Goal: Task Accomplishment & Management: Manage account settings

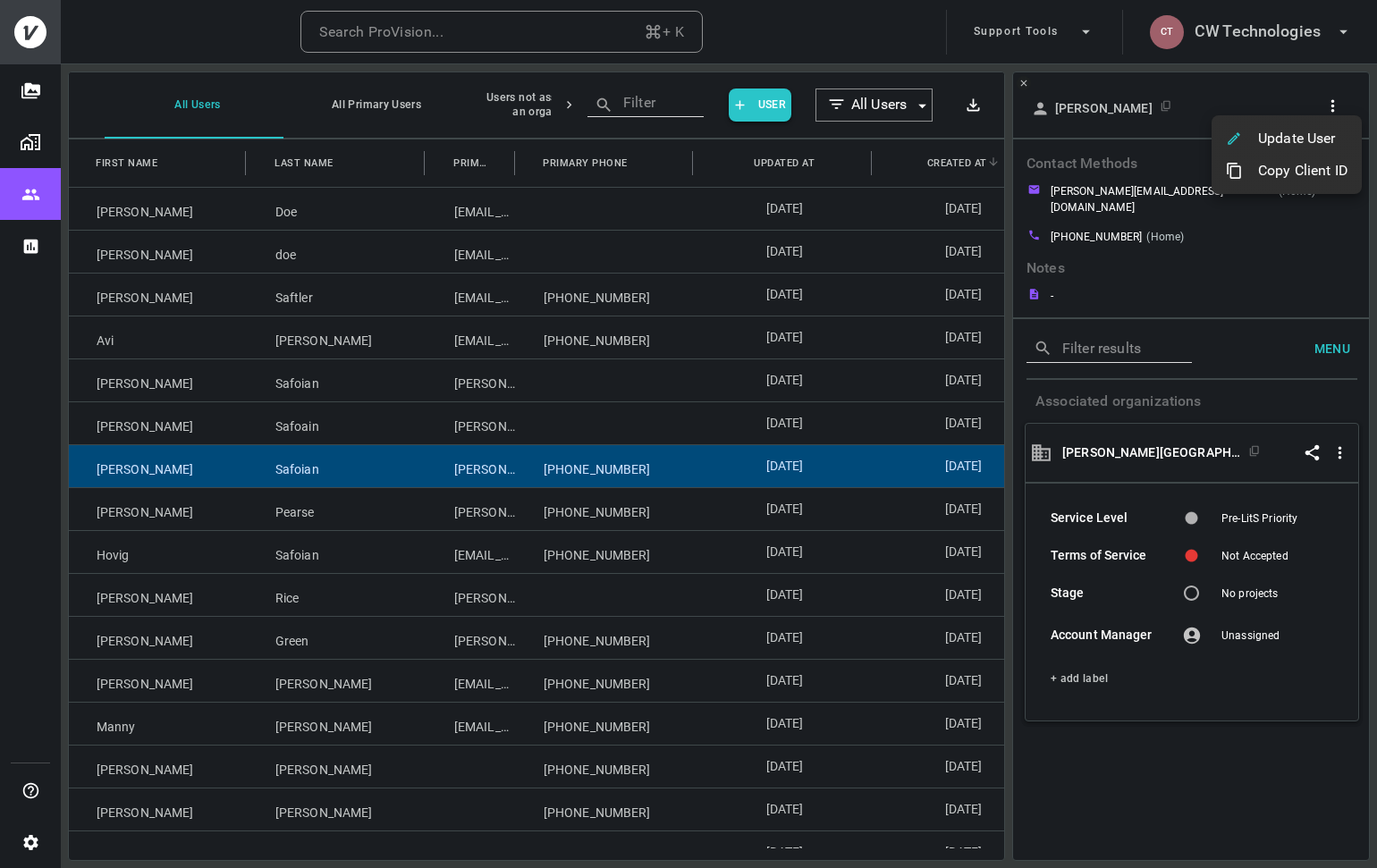
click at [537, 36] on div at bounding box center [688, 434] width 1377 height 868
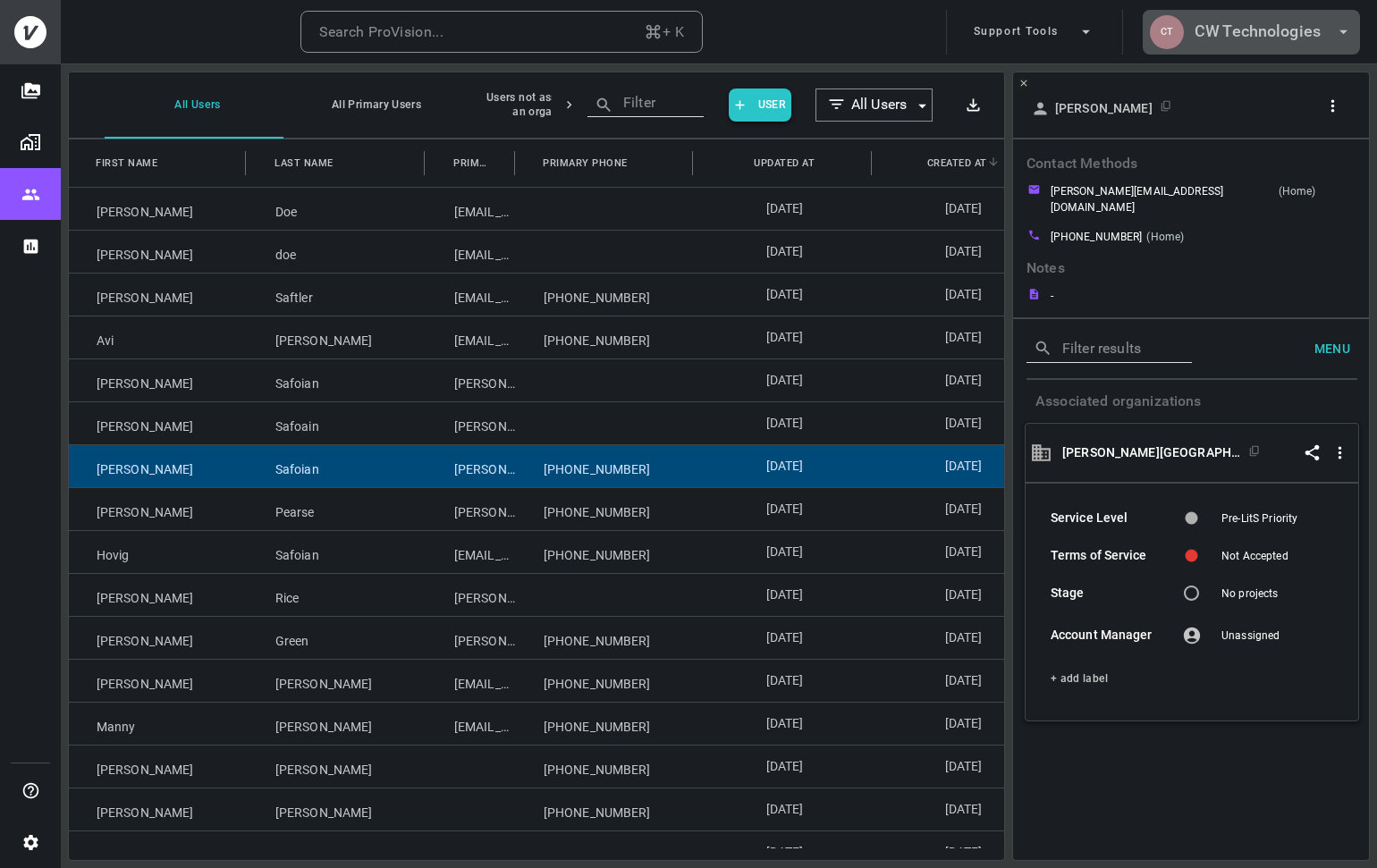
click at [1251, 47] on button "CT CW Technologies" at bounding box center [1251, 32] width 218 height 45
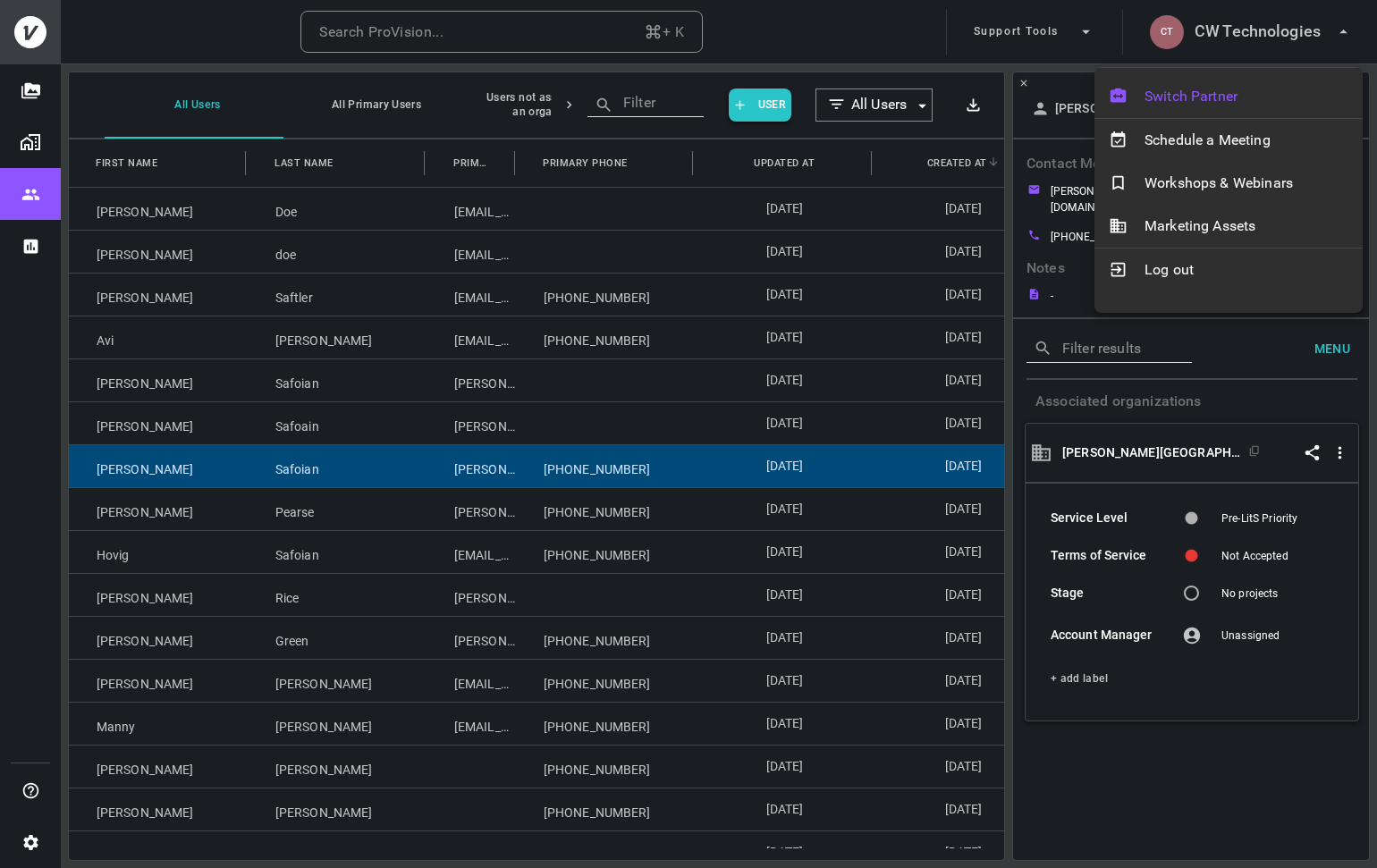
click at [1230, 90] on span "Switch Partner" at bounding box center [1246, 97] width 204 height 21
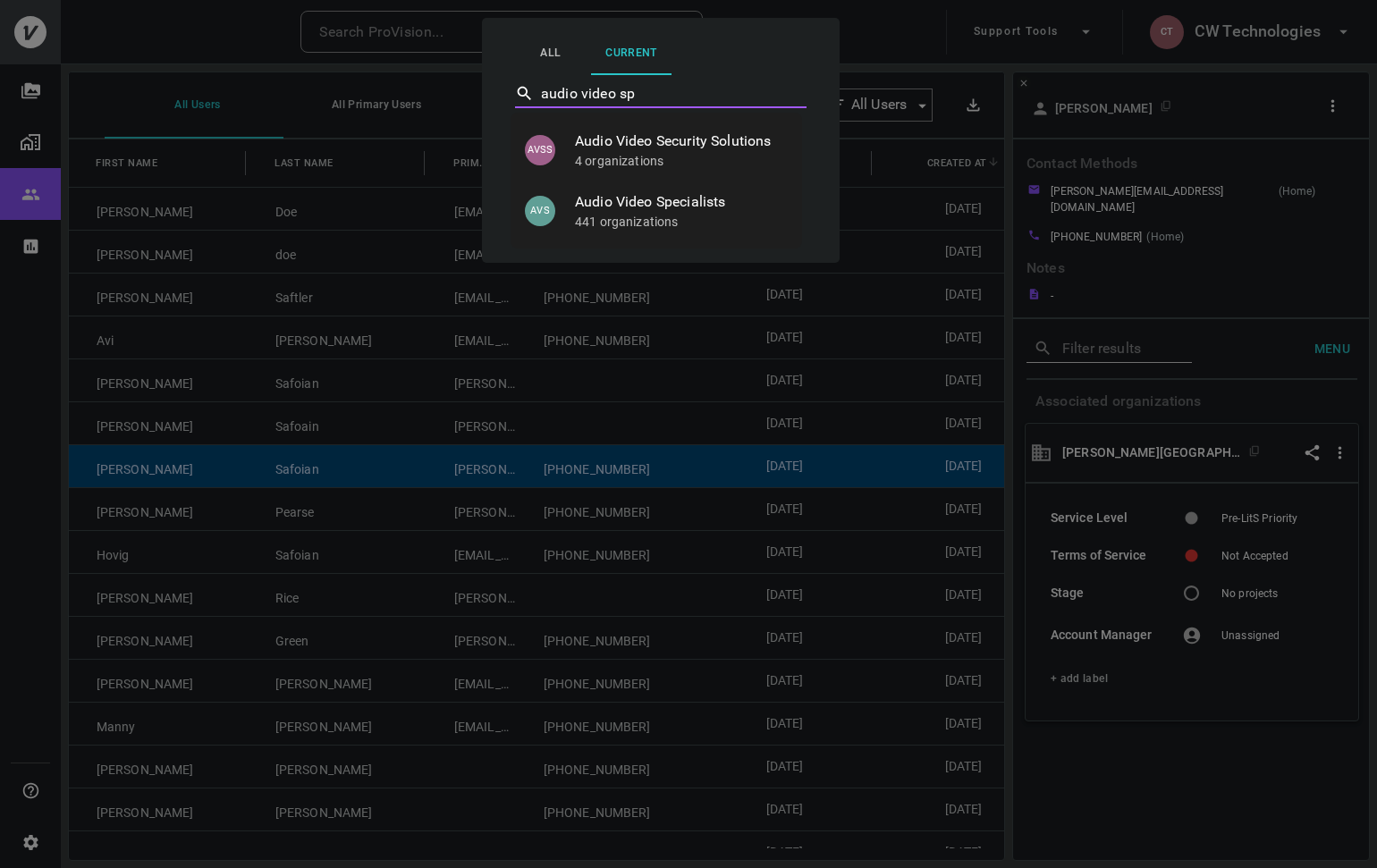
type input "audio video spe"
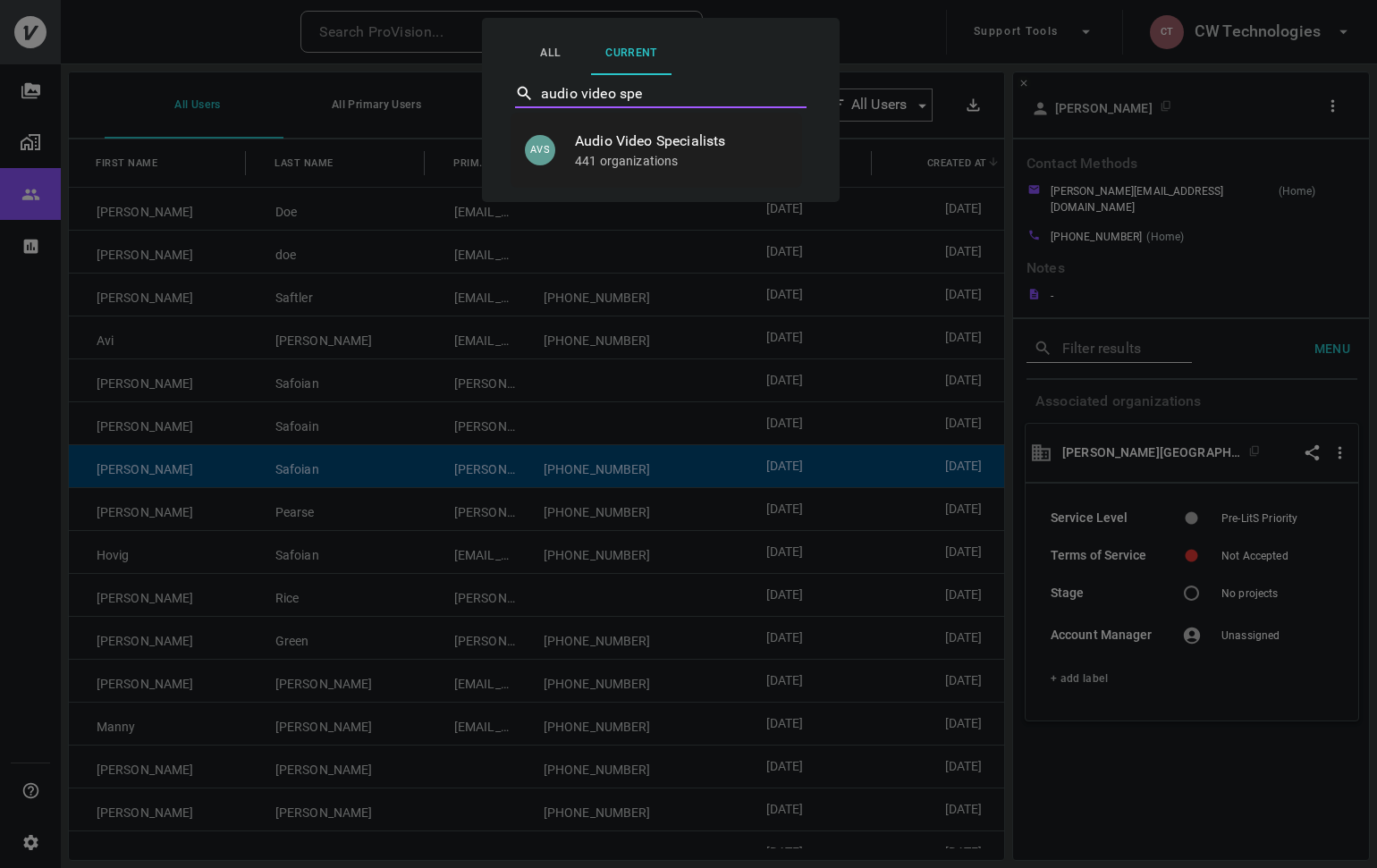
click at [700, 158] on p "441 organizations" at bounding box center [681, 161] width 213 height 18
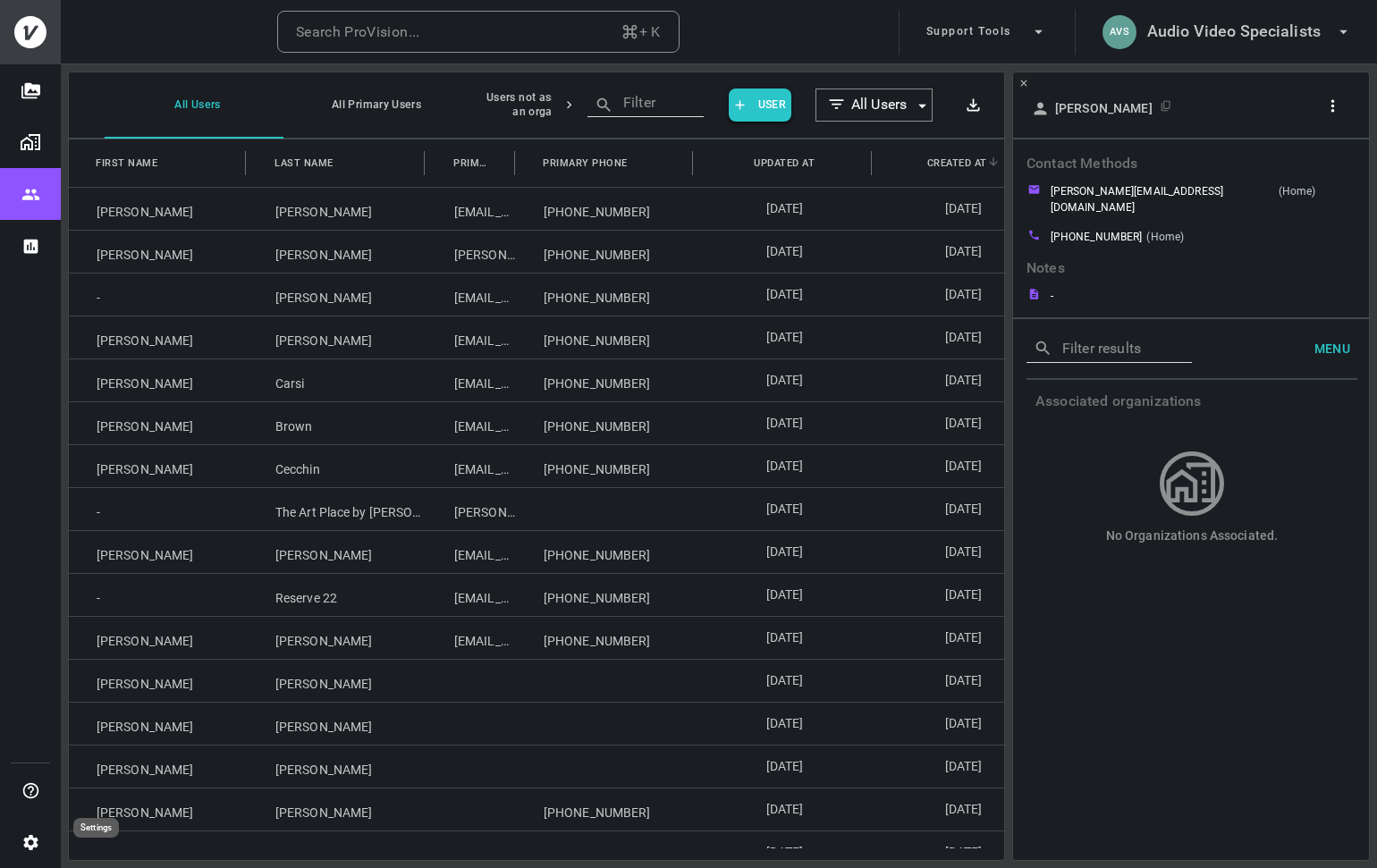
click at [45, 848] on button "Settings" at bounding box center [30, 842] width 60 height 52
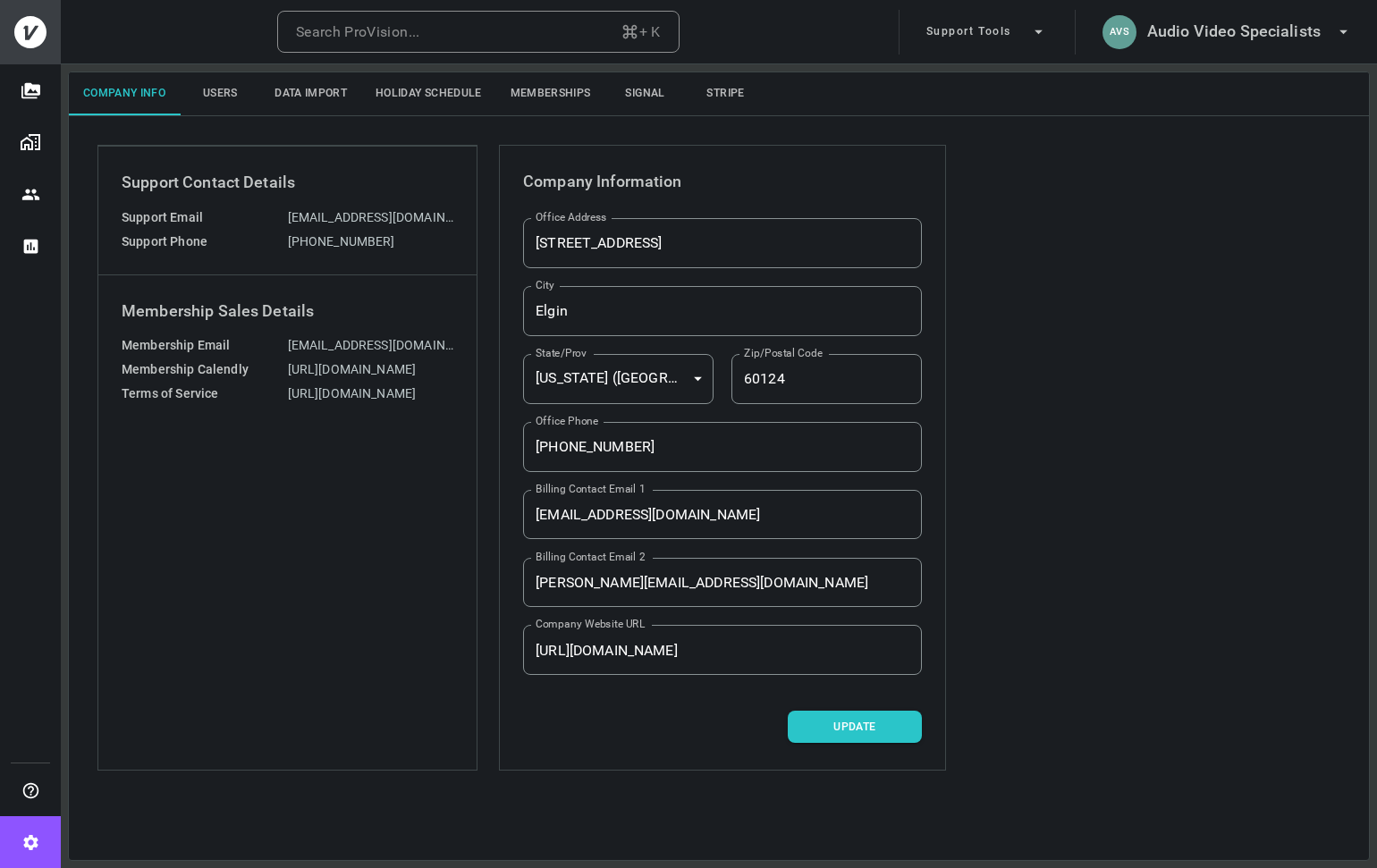
click at [585, 90] on button "Memberships" at bounding box center [551, 94] width 109 height 43
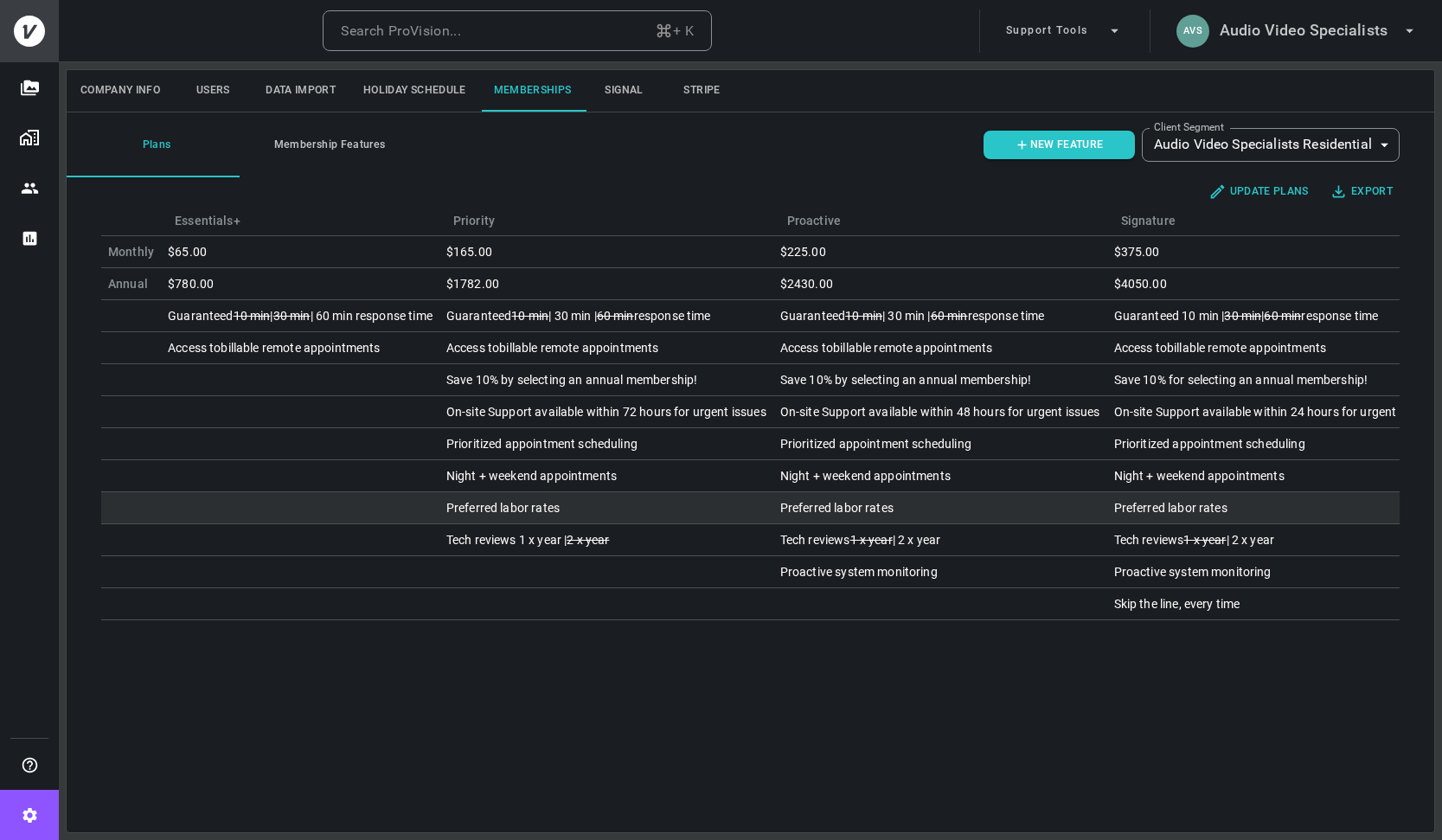
click at [854, 504] on div "Preferred labor rates" at bounding box center [940, 507] width 320 height 18
click at [889, 504] on div "Preferred labor rates" at bounding box center [940, 507] width 320 height 18
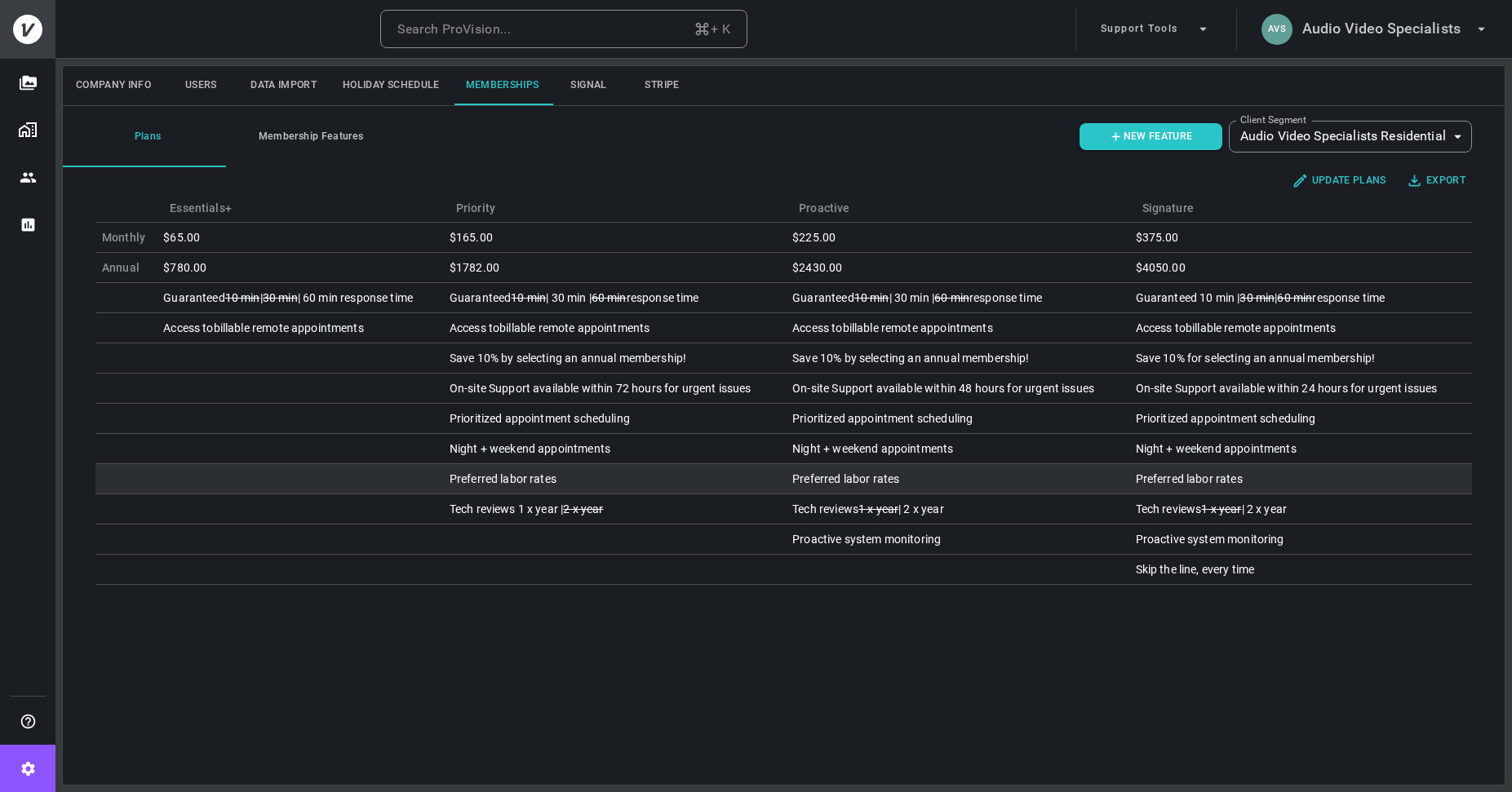
click at [869, 481] on div "Preferred labor rates" at bounding box center [957, 478] width 330 height 17
click at [1256, 484] on div "Preferred labor rates" at bounding box center [1300, 478] width 330 height 17
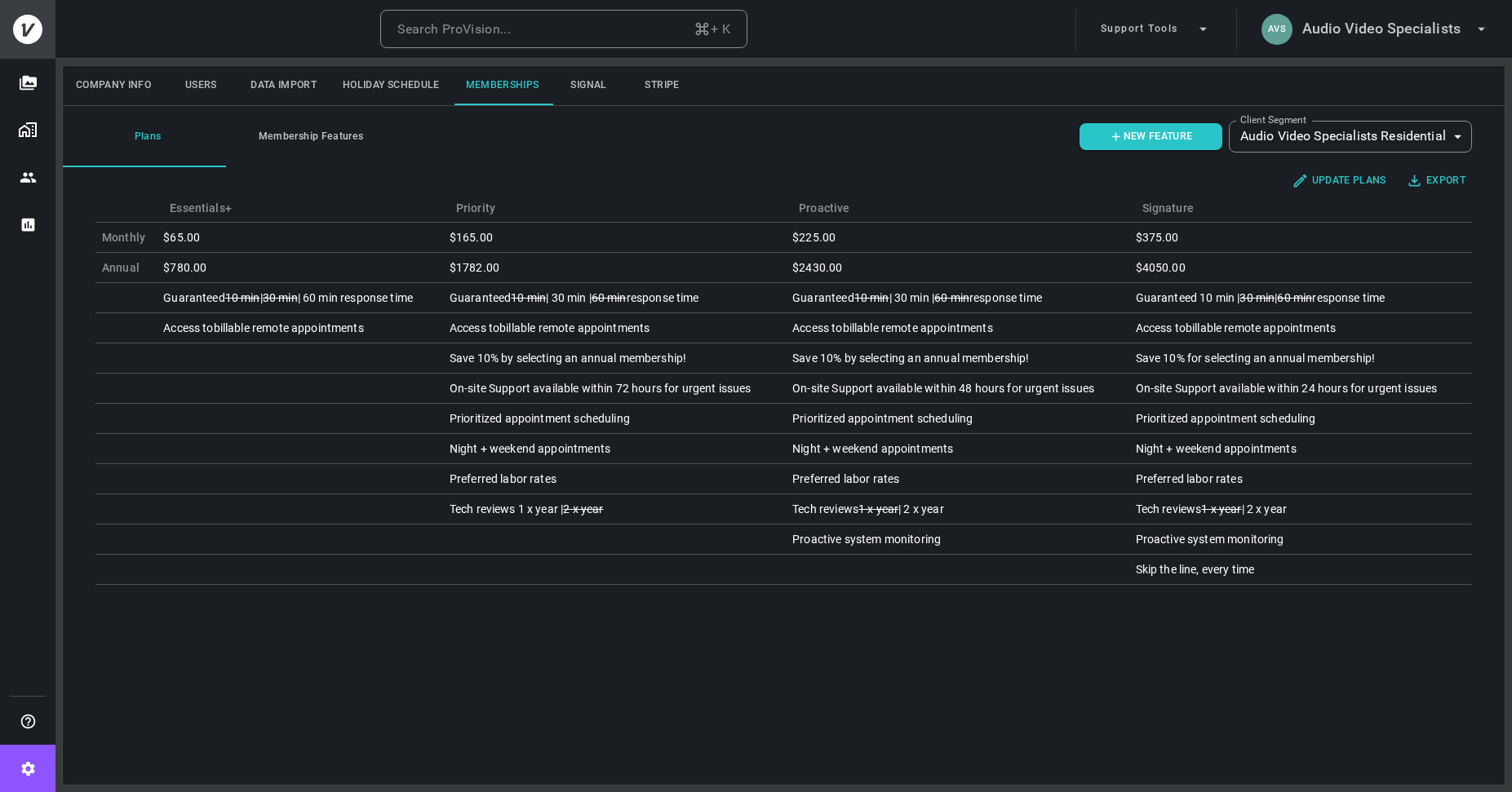
click at [323, 135] on button "Membership Features" at bounding box center [307, 136] width 164 height 61
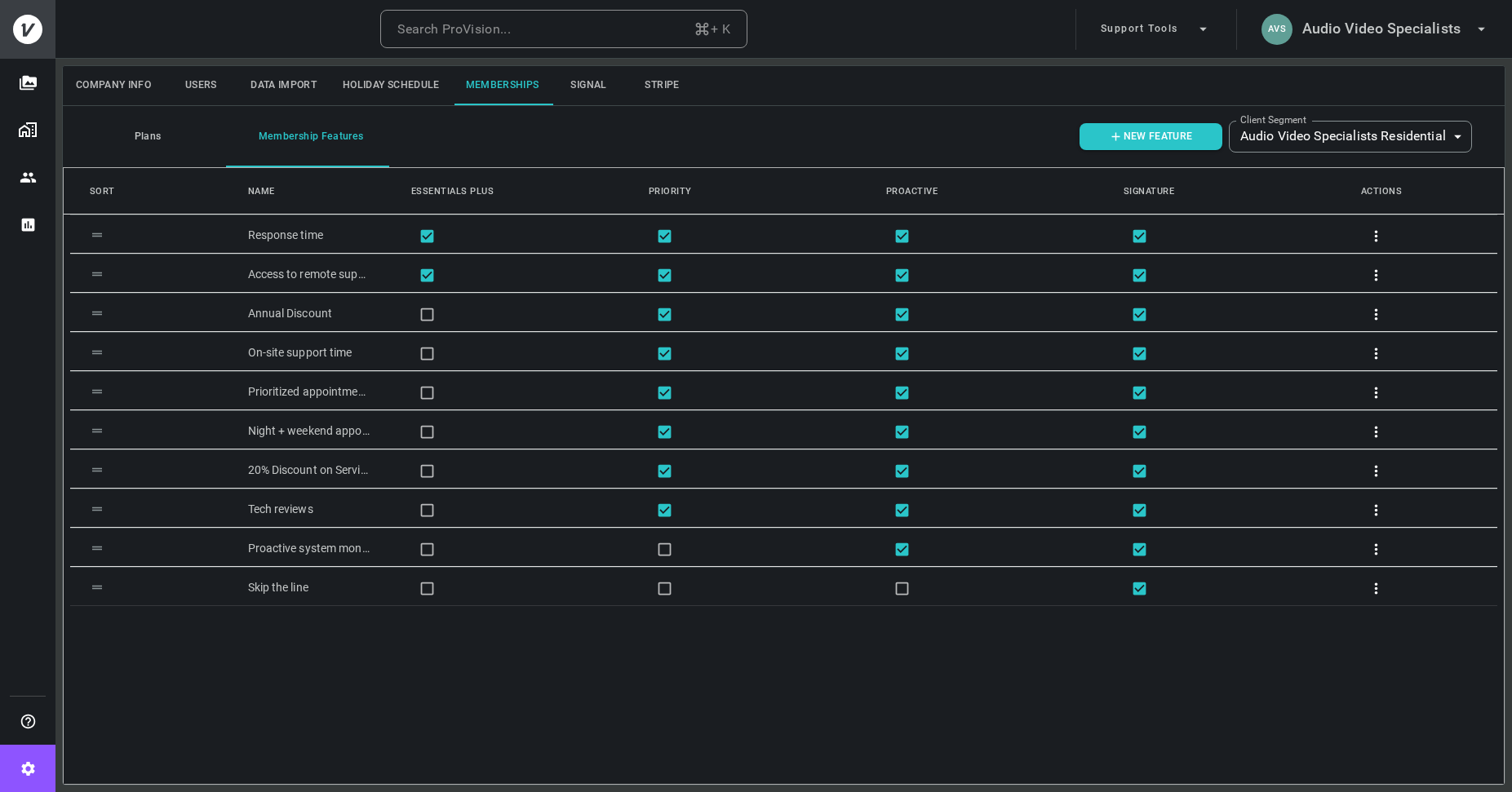
click at [146, 142] on button "Plans" at bounding box center [144, 136] width 164 height 61
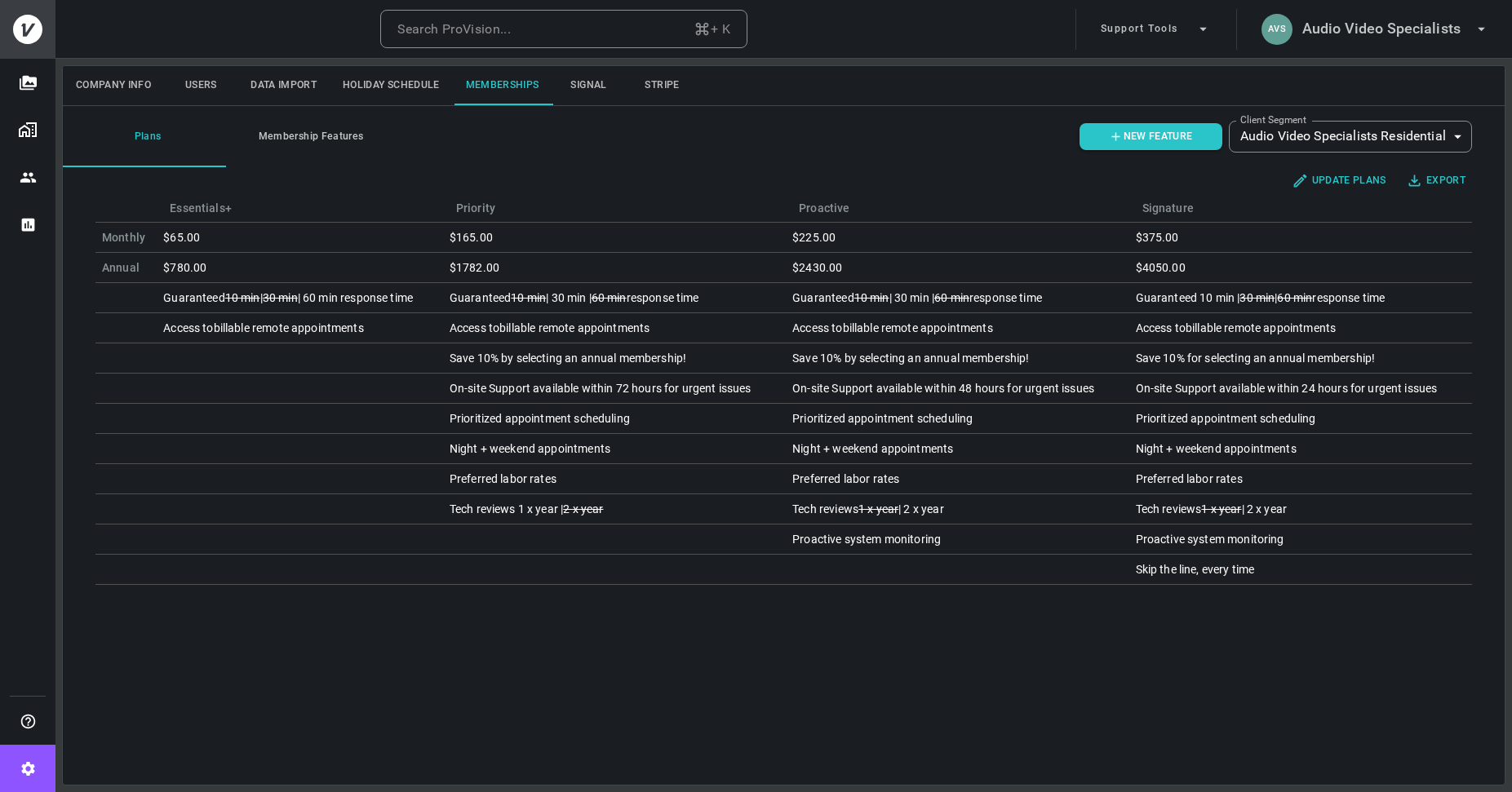
click at [316, 138] on button "Membership Features" at bounding box center [307, 136] width 164 height 61
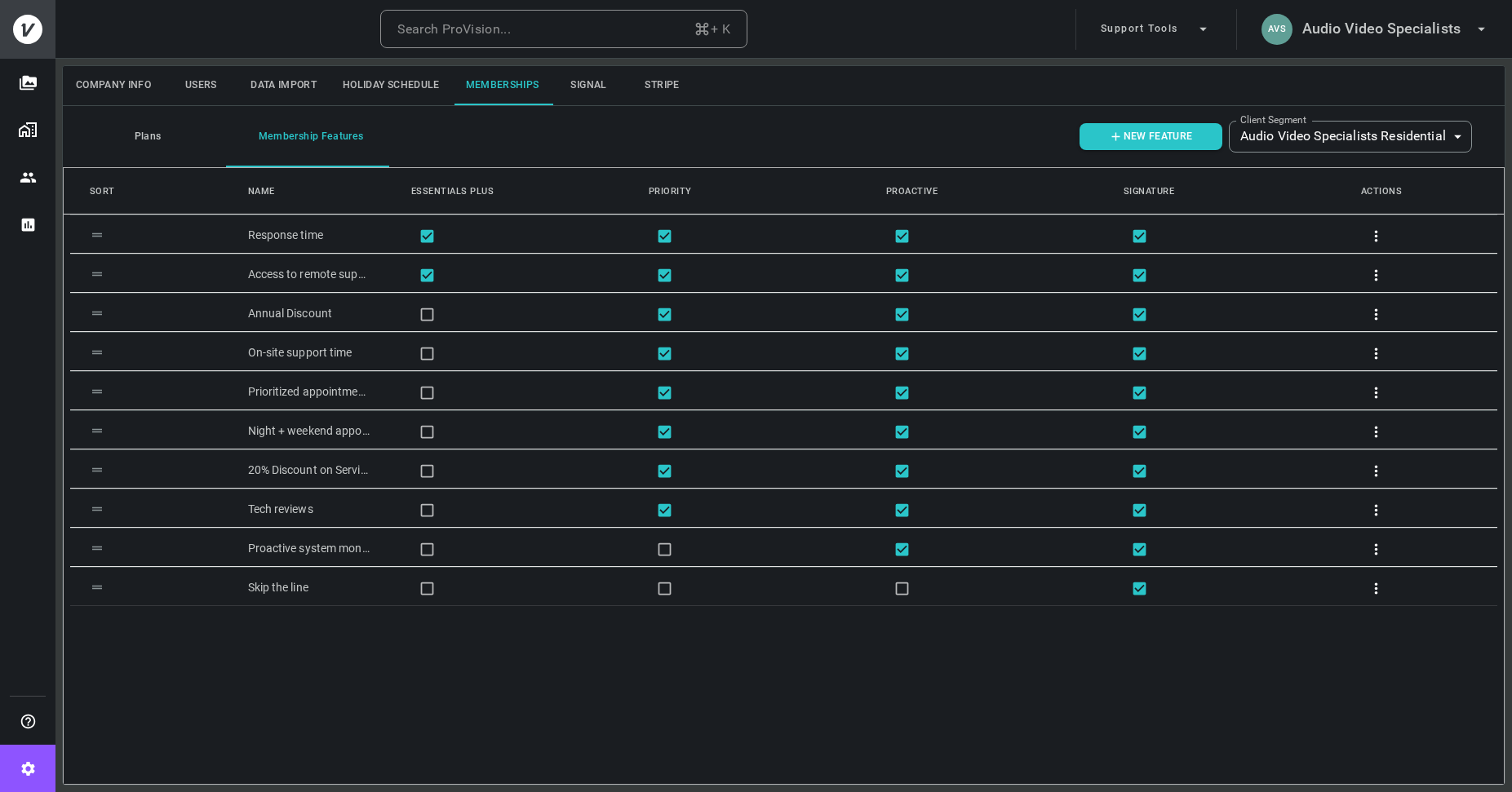
click at [159, 138] on button "Plans" at bounding box center [144, 136] width 164 height 61
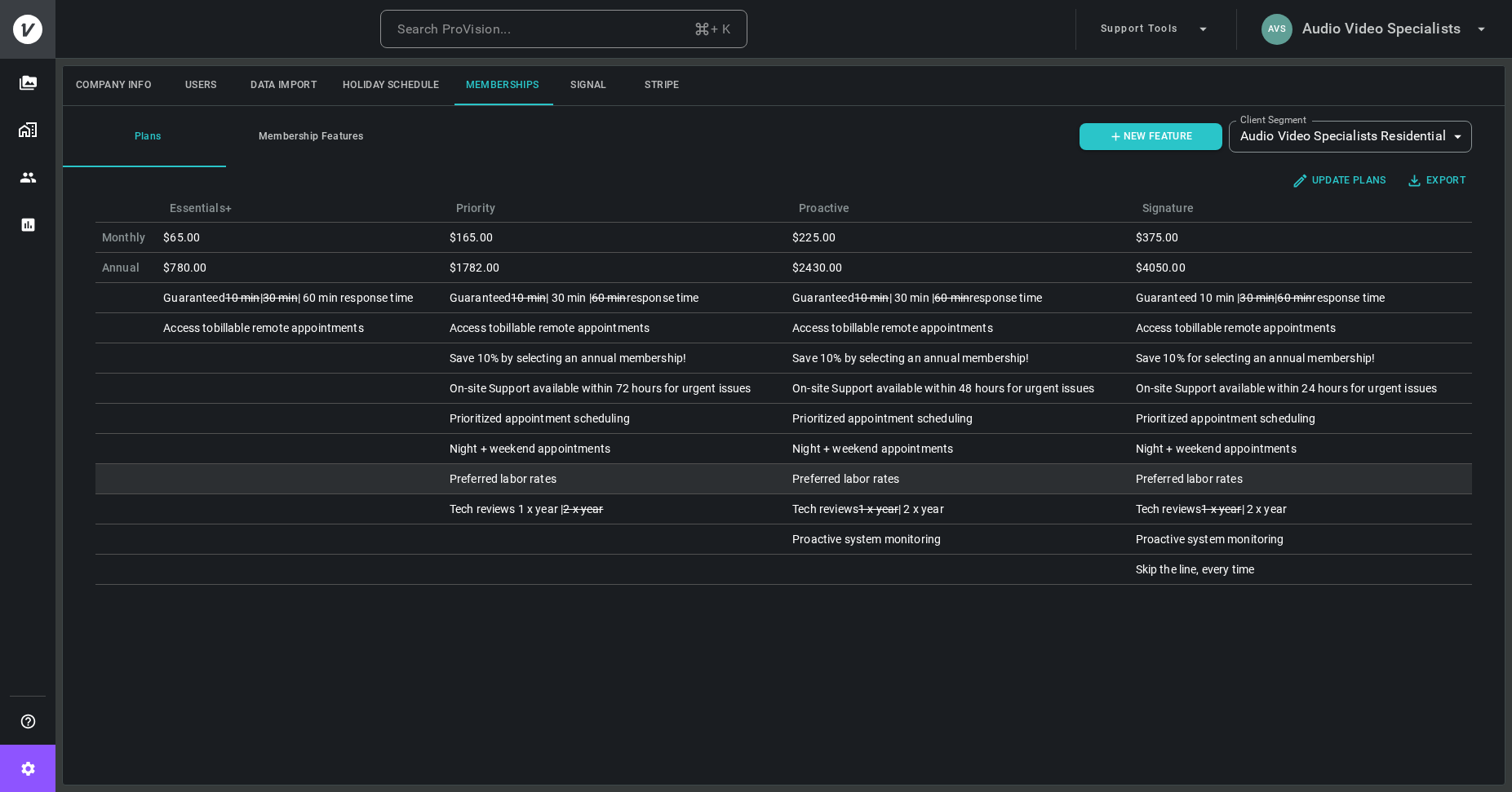
click at [521, 476] on div "Preferred labor rates" at bounding box center [614, 478] width 330 height 17
click at [834, 486] on div "Preferred labor rates" at bounding box center [957, 478] width 330 height 17
click at [861, 476] on div "Preferred labor rates" at bounding box center [957, 478] width 330 height 17
click at [1172, 477] on div "Preferred labor rates" at bounding box center [1300, 478] width 330 height 17
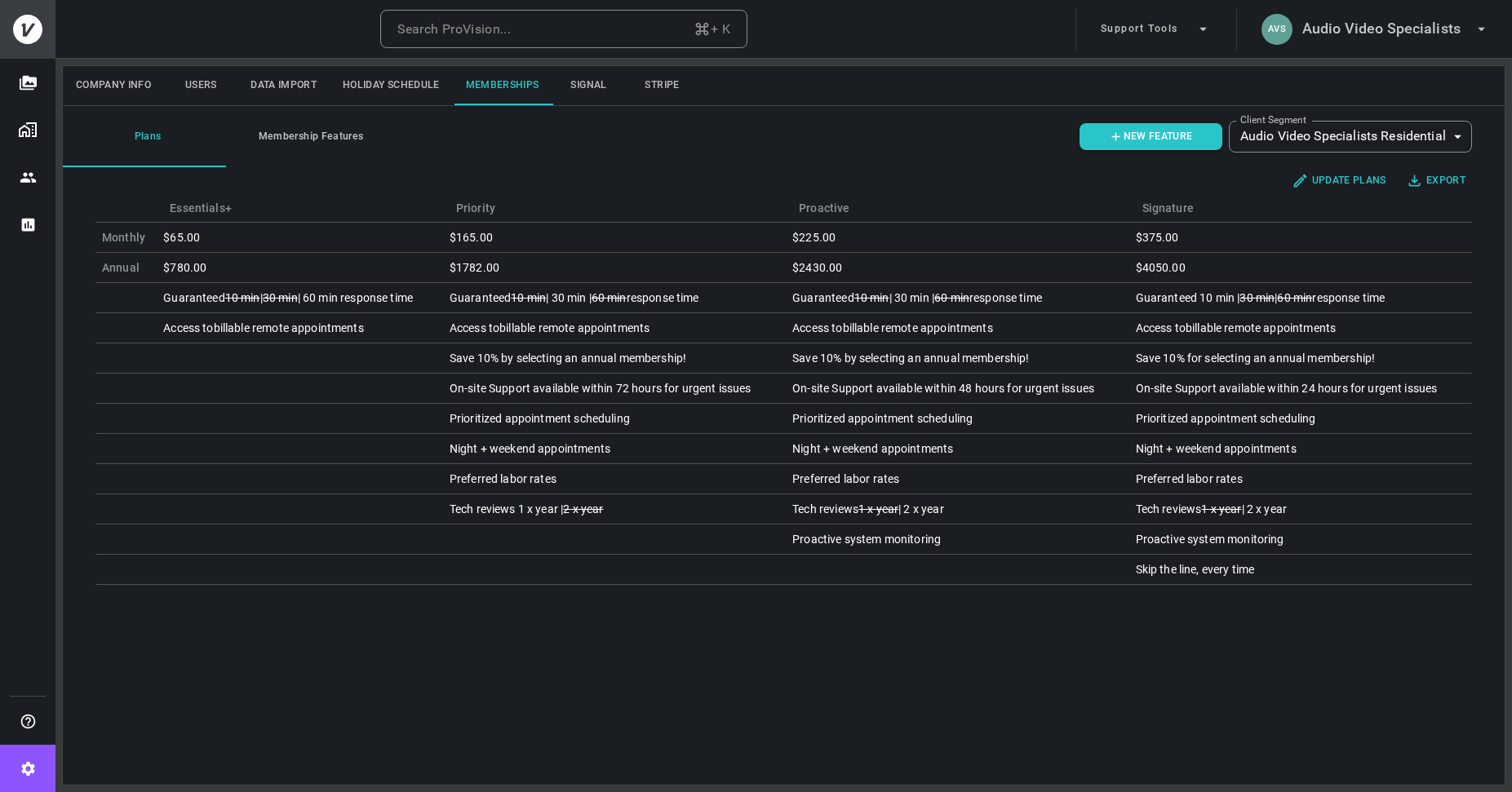
click at [326, 142] on button "Membership Features" at bounding box center [307, 136] width 164 height 61
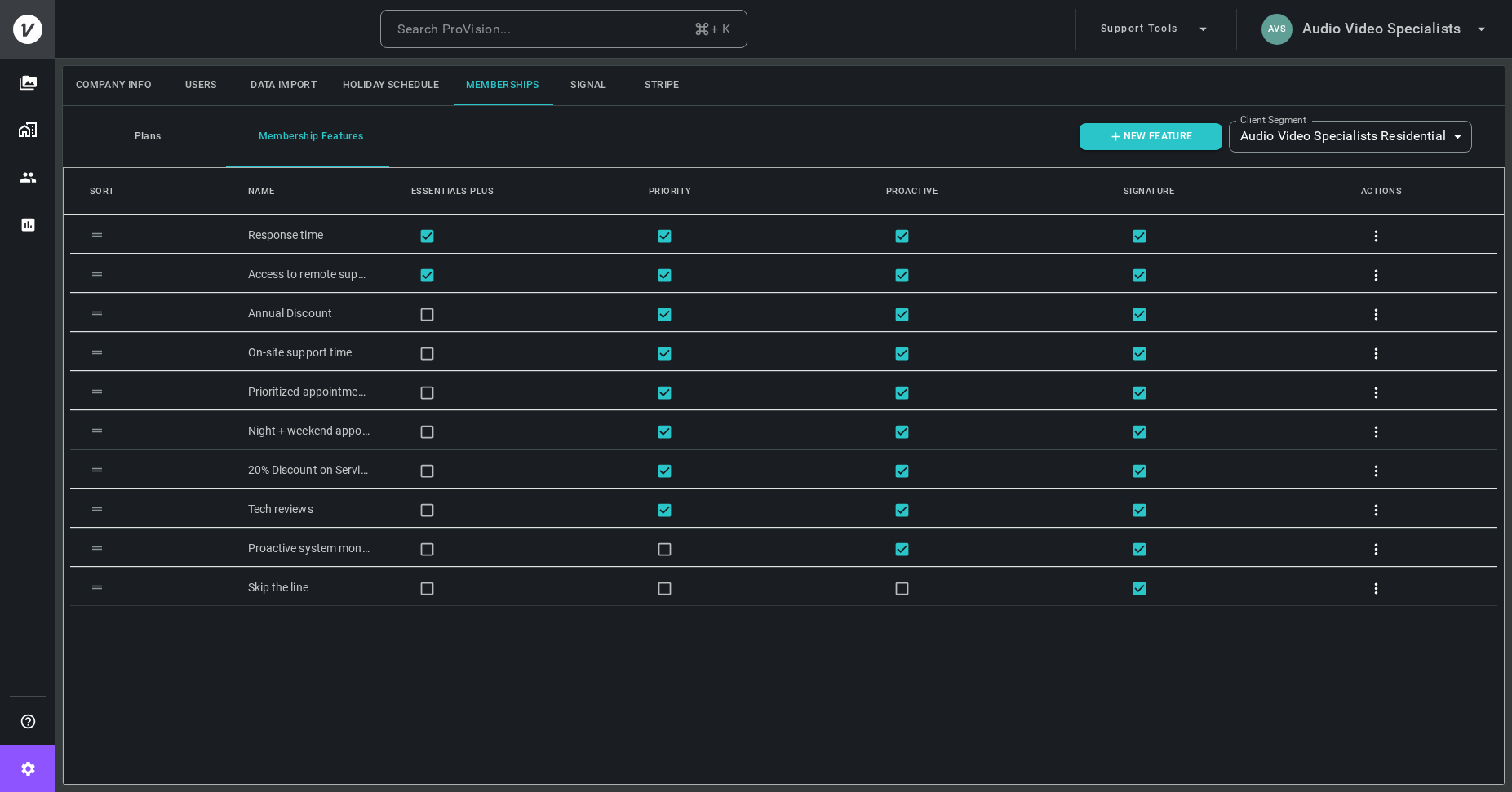
click at [165, 135] on button "Plans" at bounding box center [144, 136] width 164 height 61
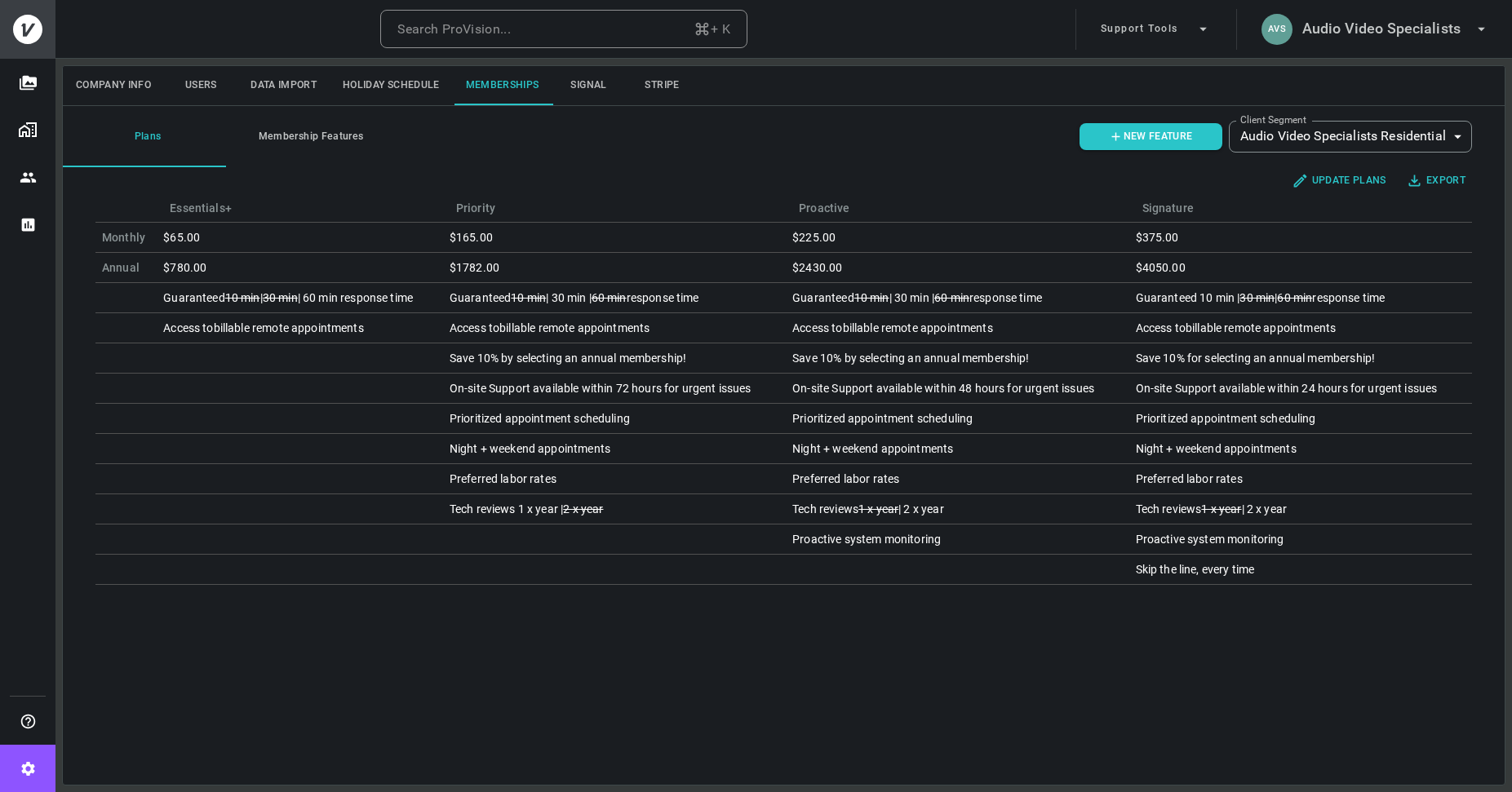
click at [290, 134] on button "Membership Features" at bounding box center [307, 136] width 164 height 61
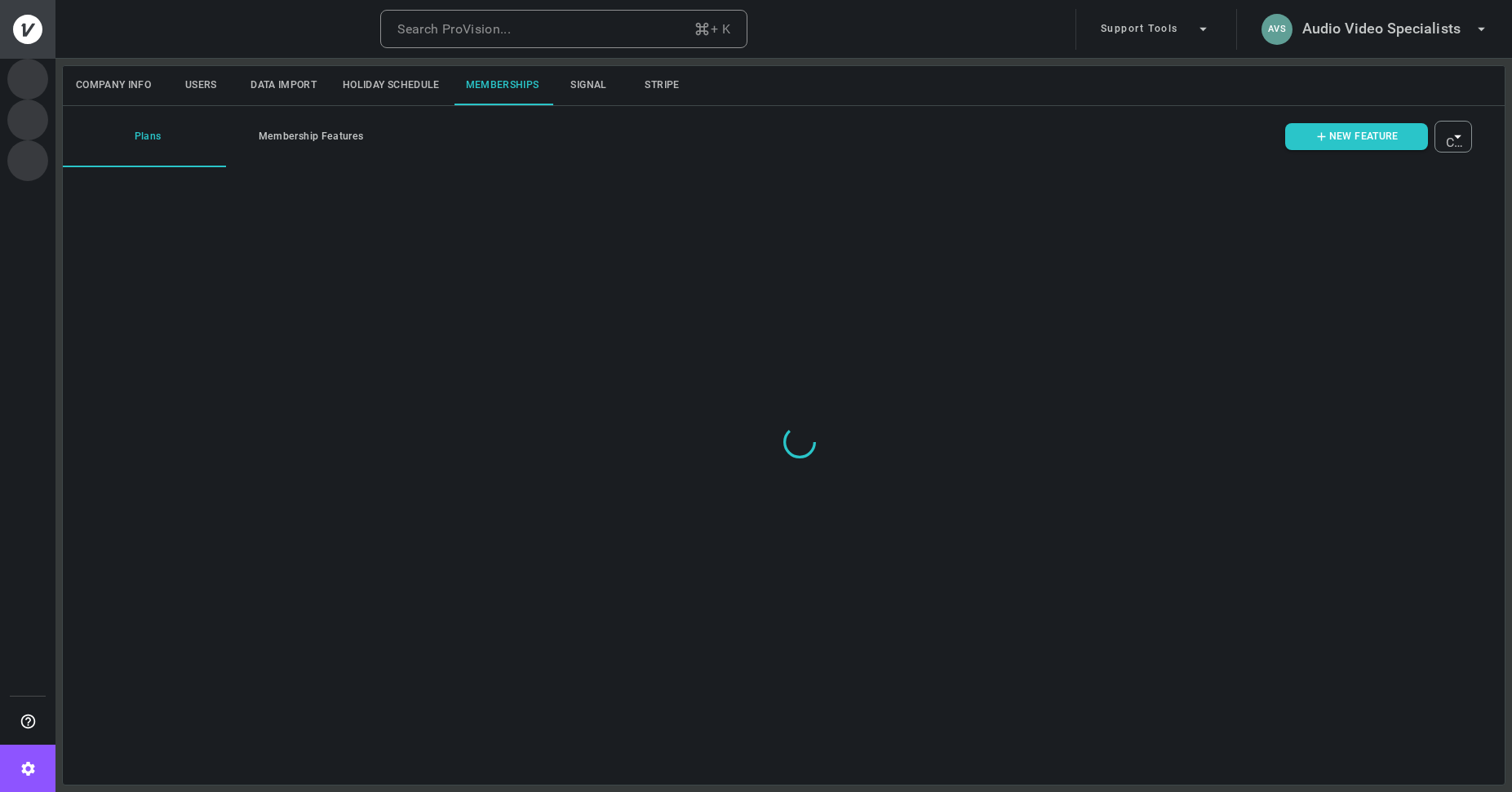
type input "ovbid-fc2a923a-d0e1-469b-818e-b350a5547a84"
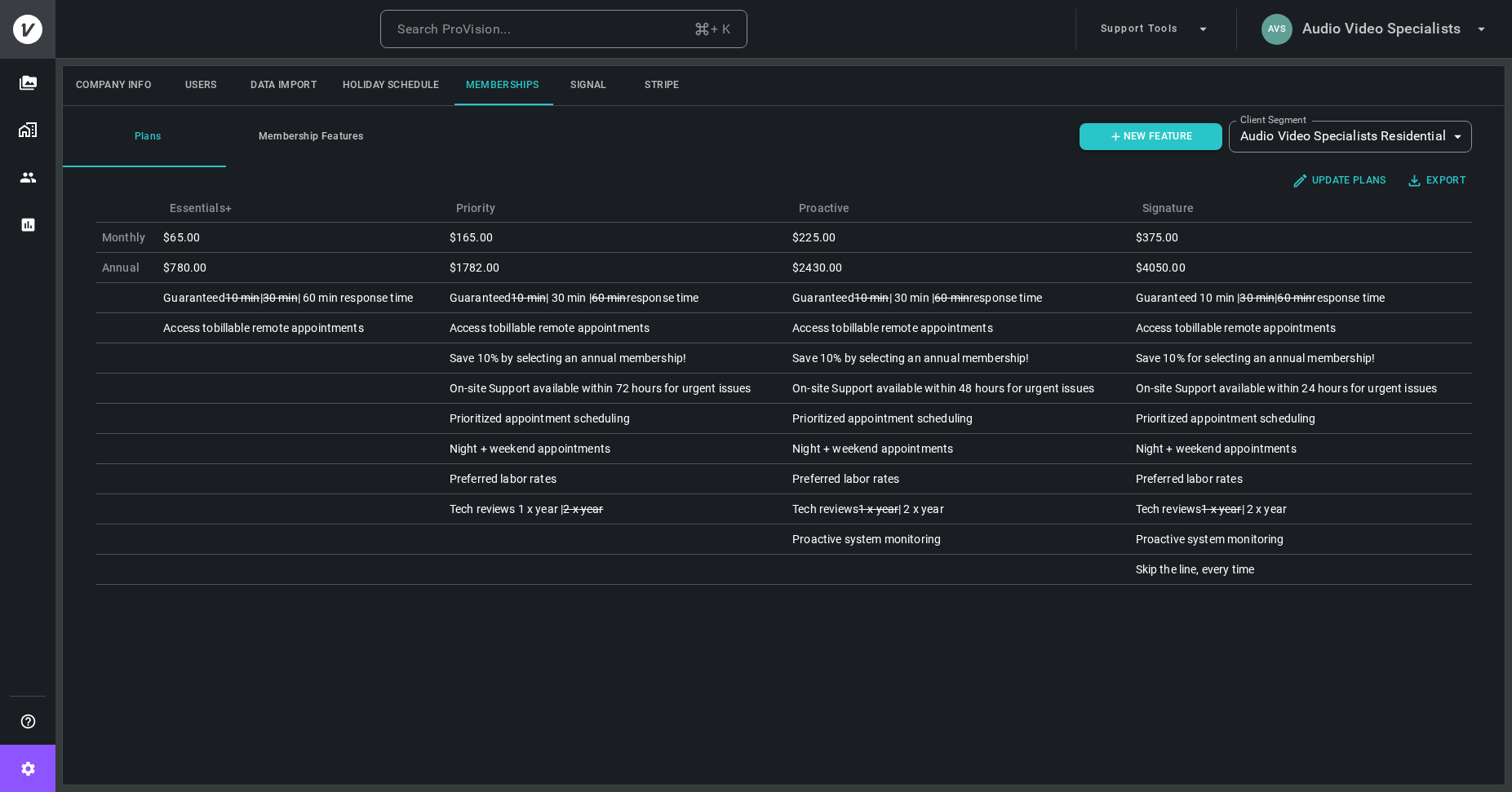
click at [321, 139] on button "Membership Features" at bounding box center [307, 136] width 164 height 61
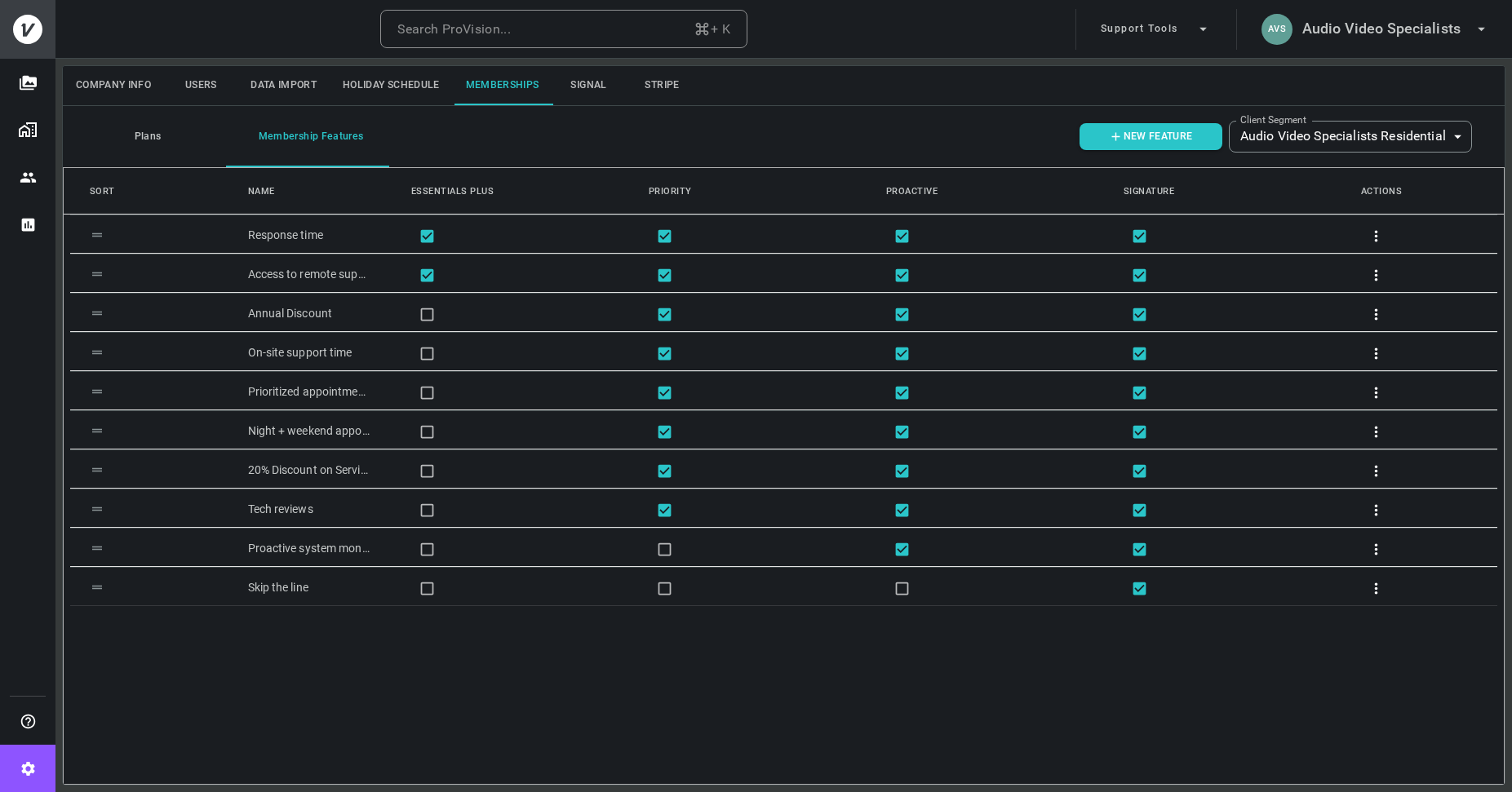
click at [138, 135] on button "Plans" at bounding box center [144, 136] width 164 height 61
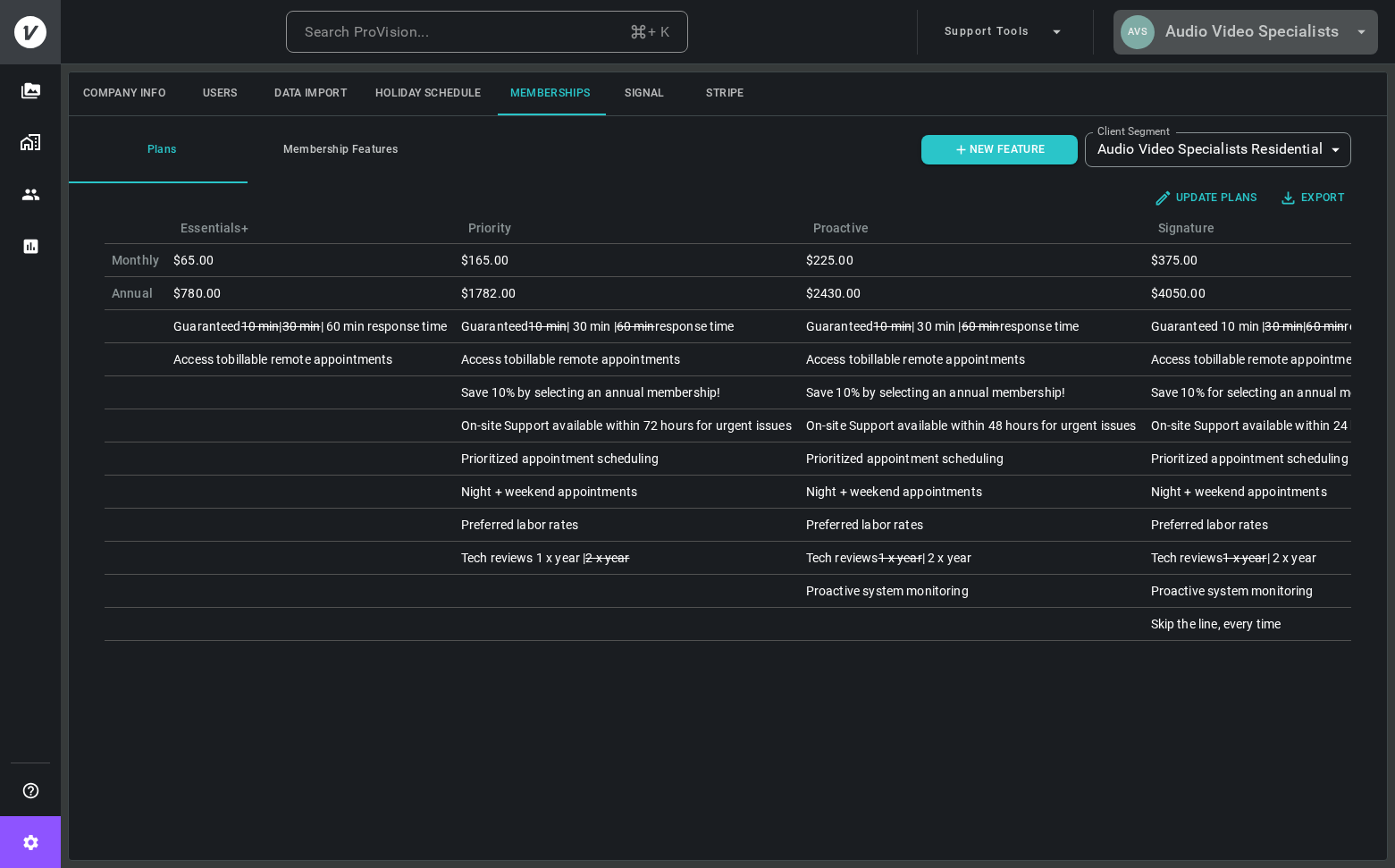
click at [1275, 34] on h6 "Audio Video Specialists" at bounding box center [1252, 32] width 173 height 26
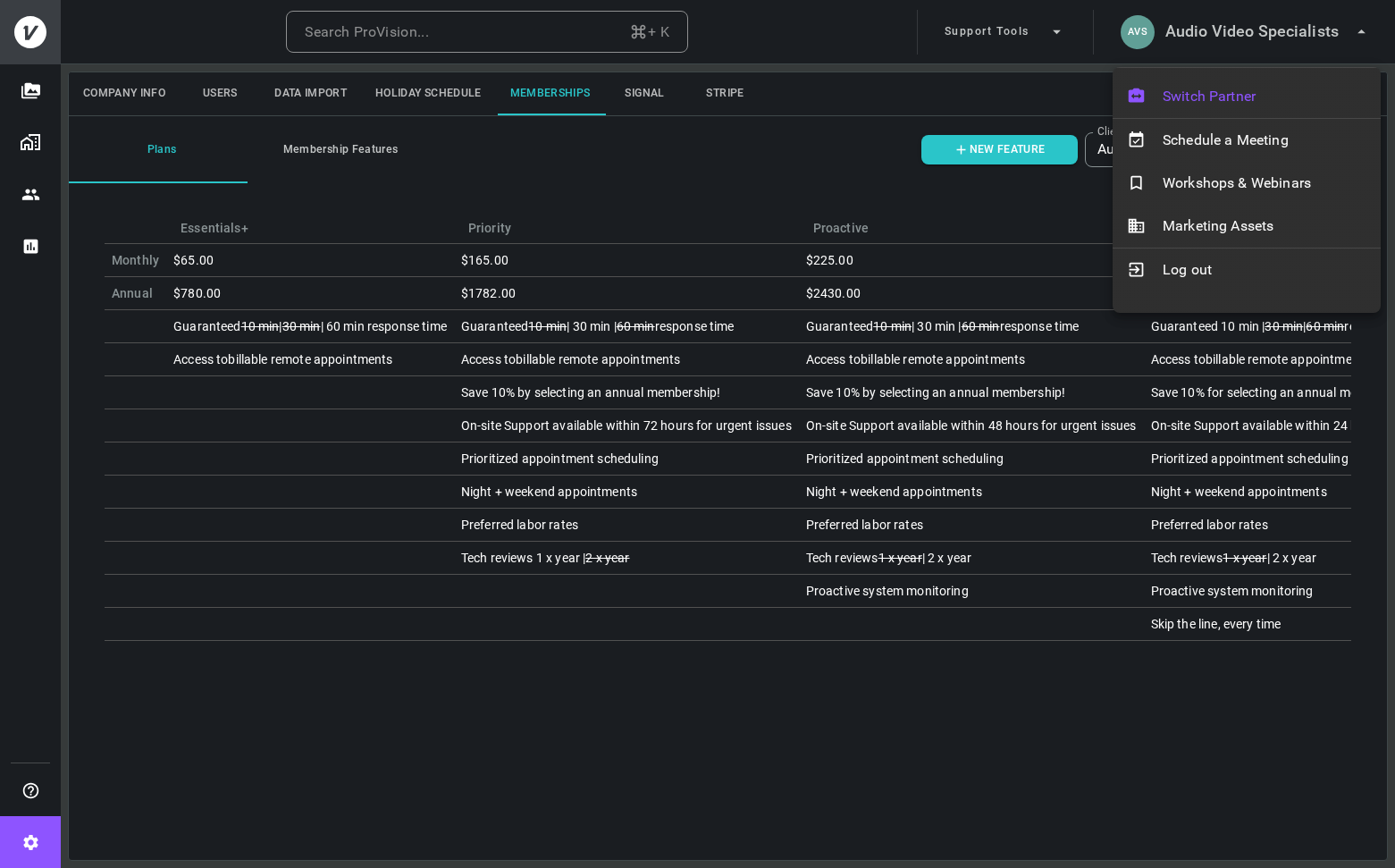
click at [1214, 82] on div "Switch Partner" at bounding box center [1247, 96] width 268 height 43
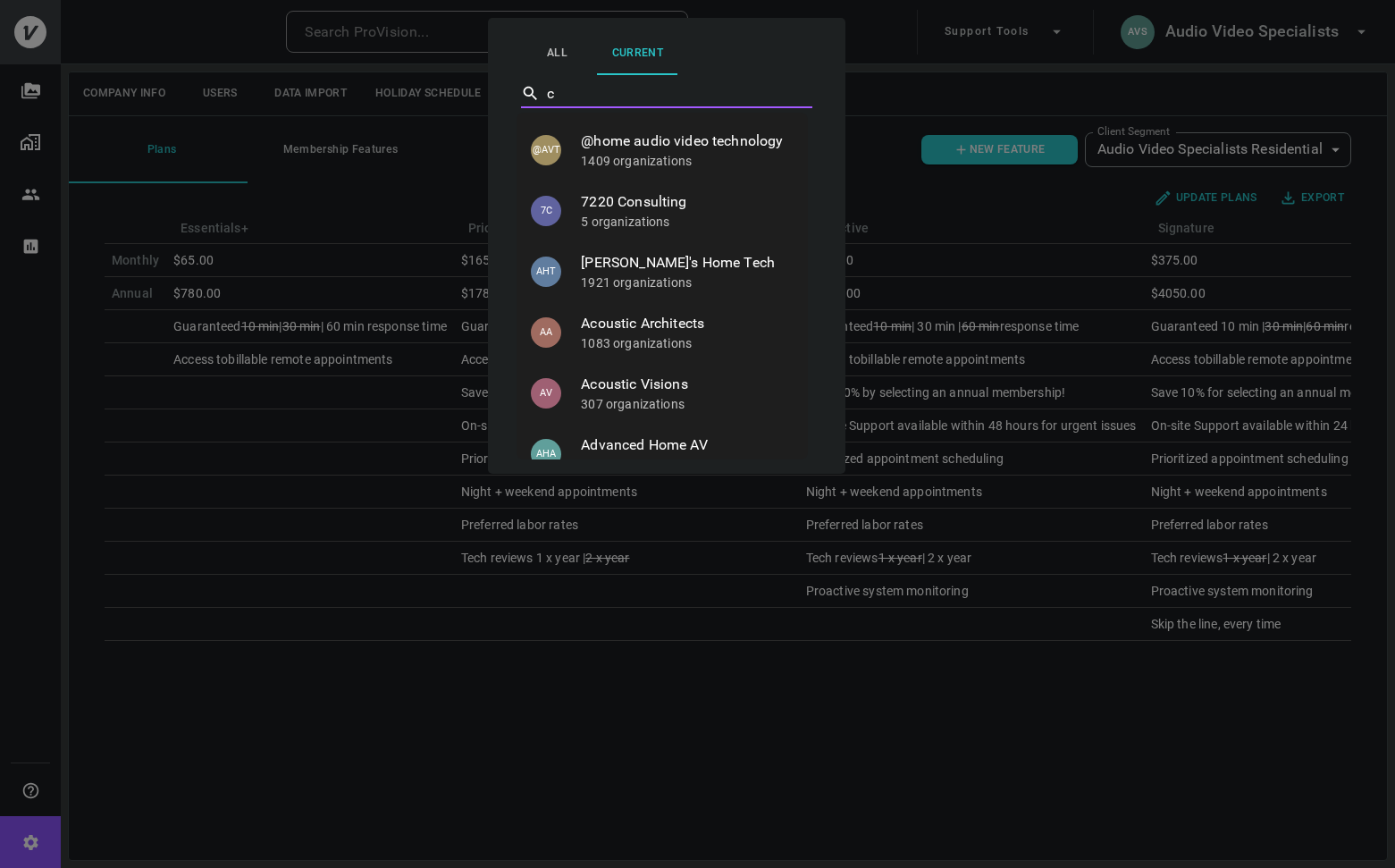
type input "cw"
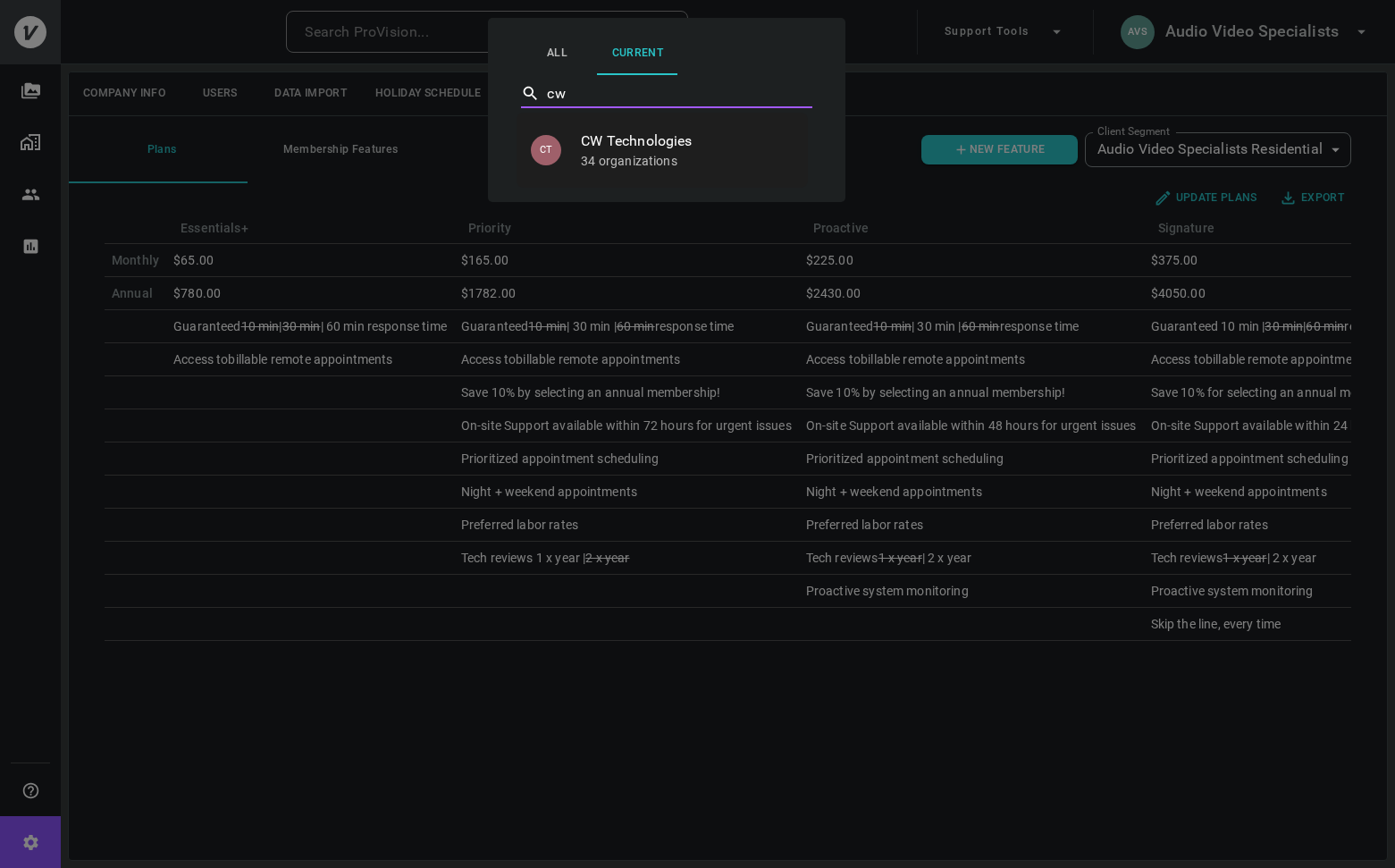
click at [678, 148] on span "CW Technologies" at bounding box center [687, 141] width 213 height 21
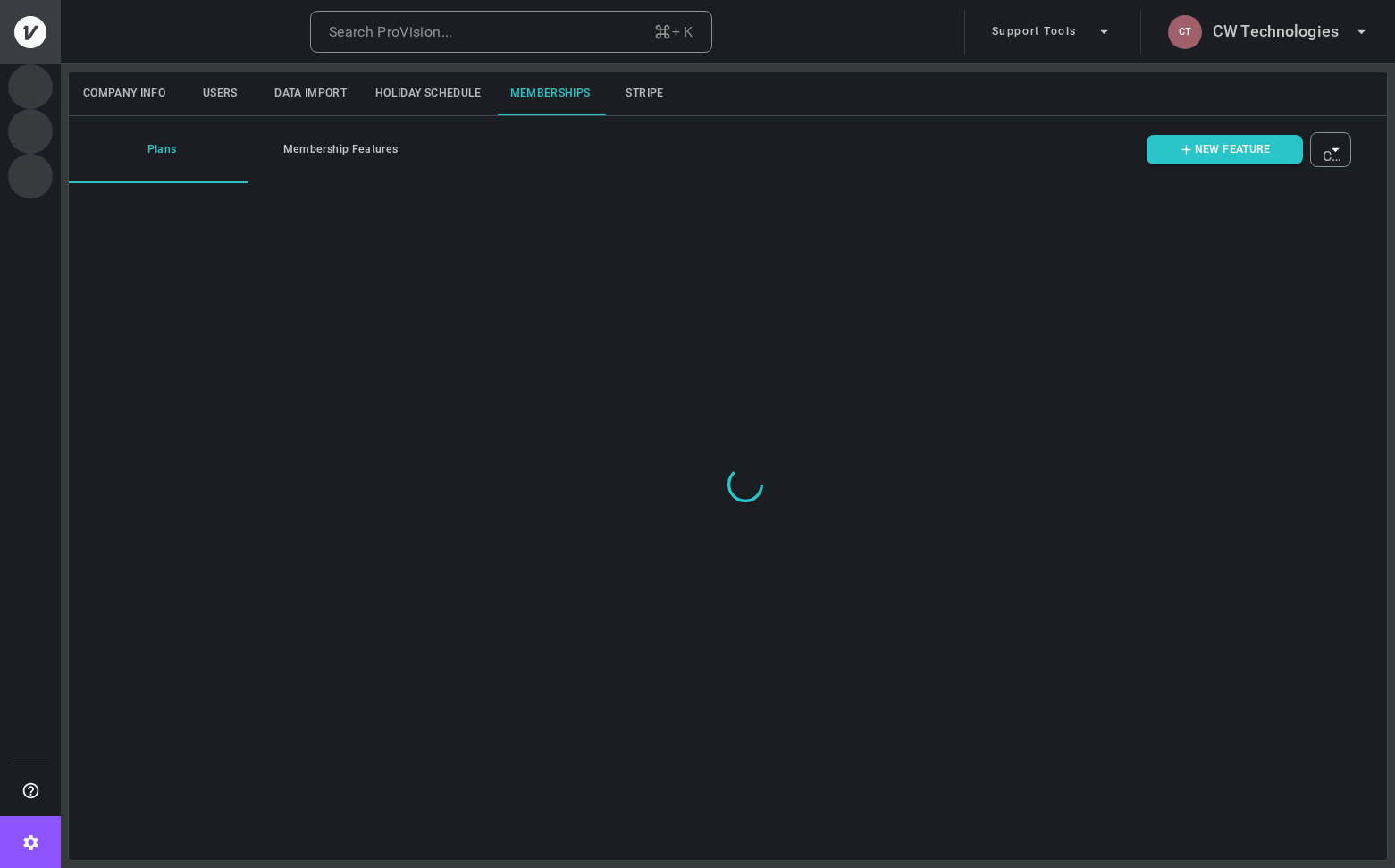
type input "ovbid-887b0289-6900-4dba-8102-74532d519ef8"
